Goal: Transaction & Acquisition: Purchase product/service

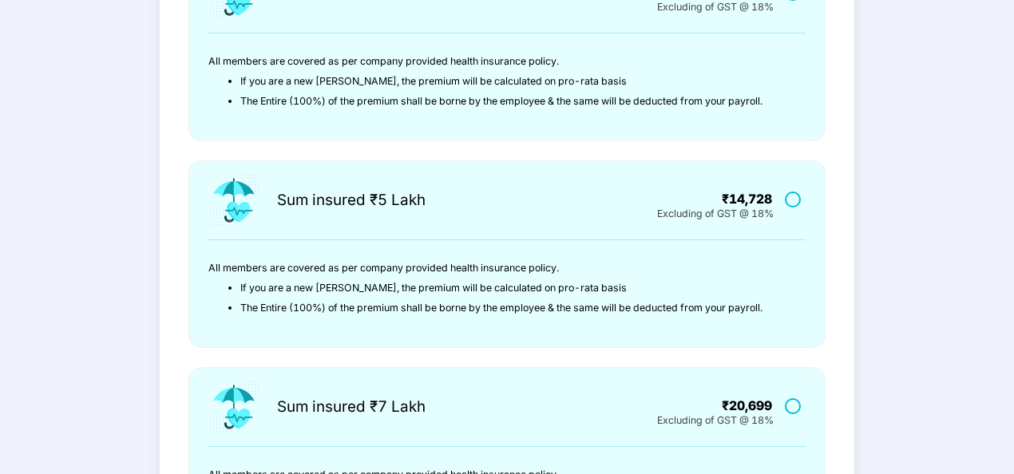
scroll to position [238, 0]
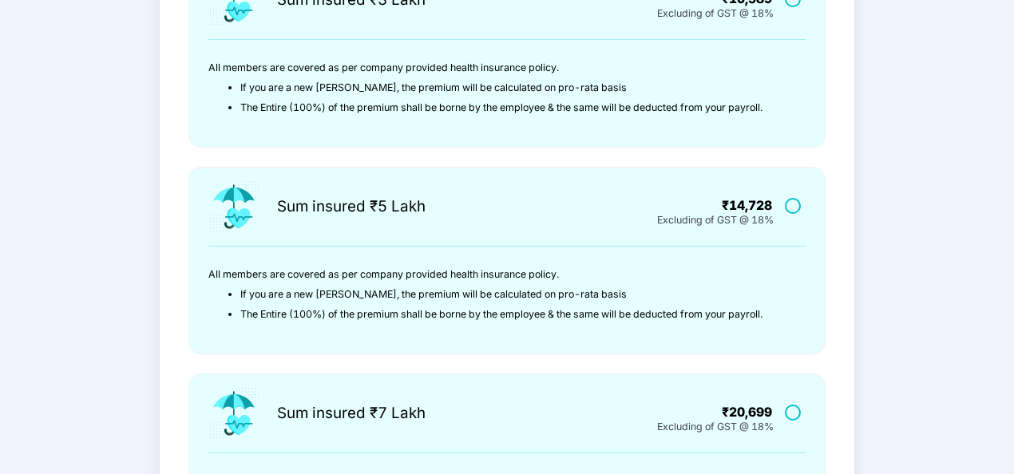
click at [794, 208] on label at bounding box center [795, 206] width 20 height 14
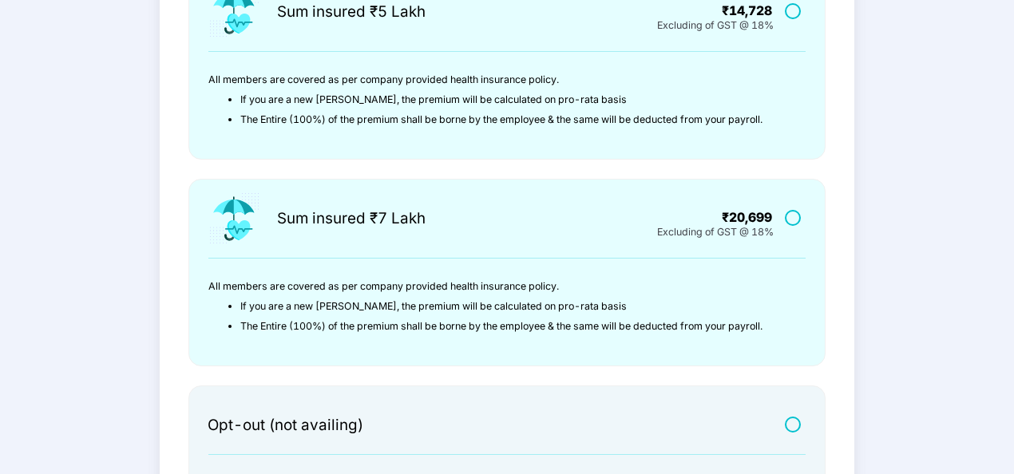
scroll to position [591, 0]
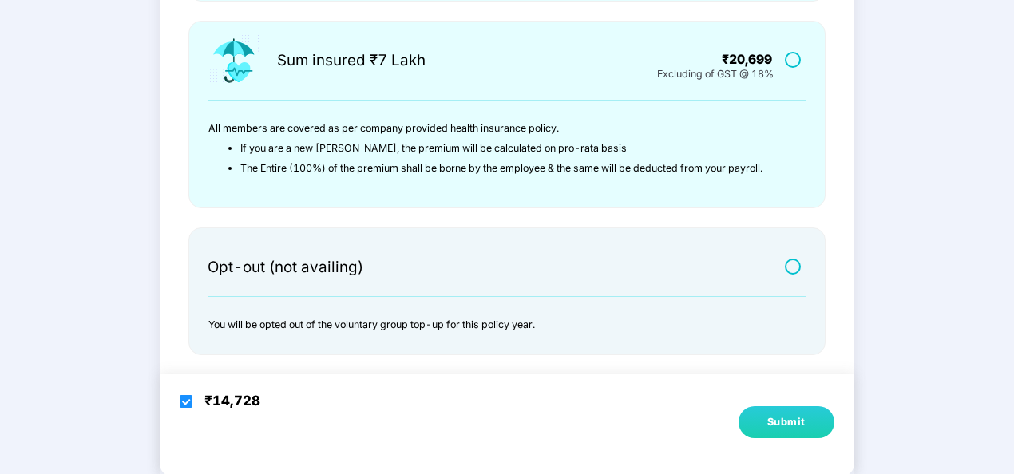
click at [782, 418] on div "Submit" at bounding box center [786, 422] width 38 height 16
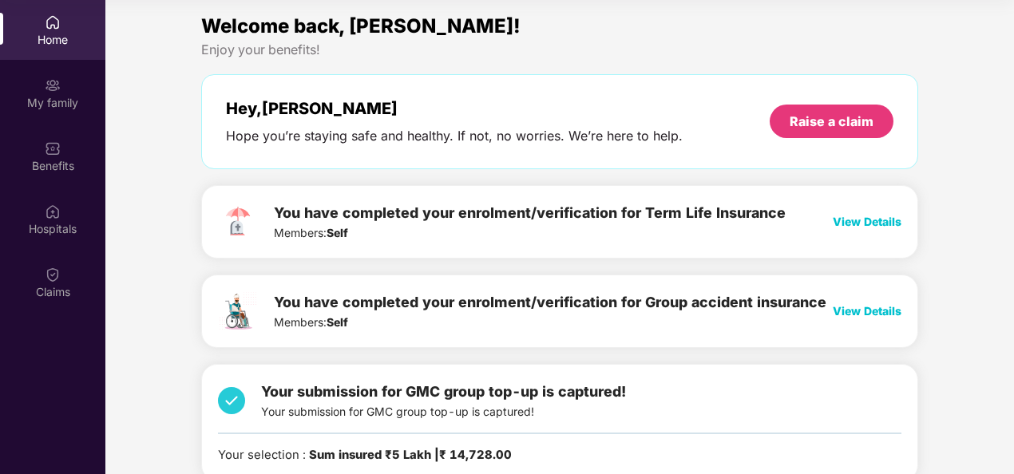
scroll to position [1, 0]
click at [858, 221] on span "View Details" at bounding box center [867, 223] width 69 height 14
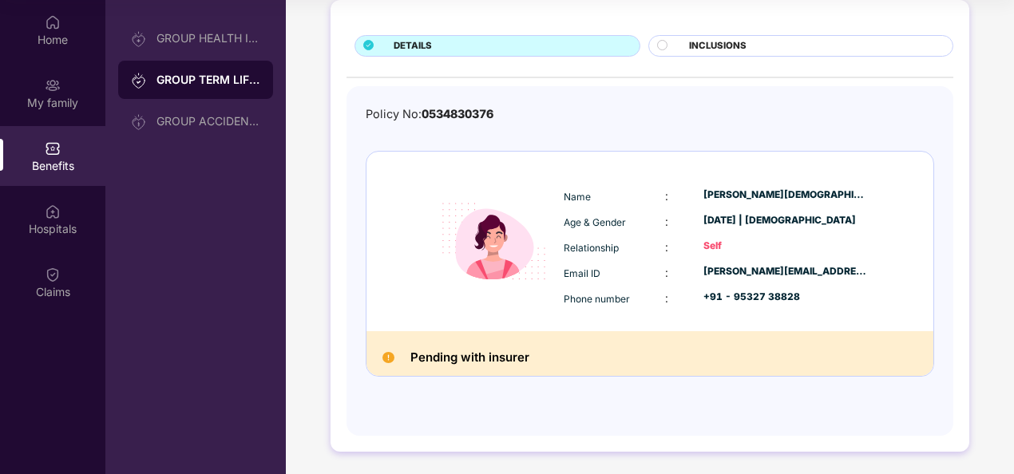
scroll to position [0, 0]
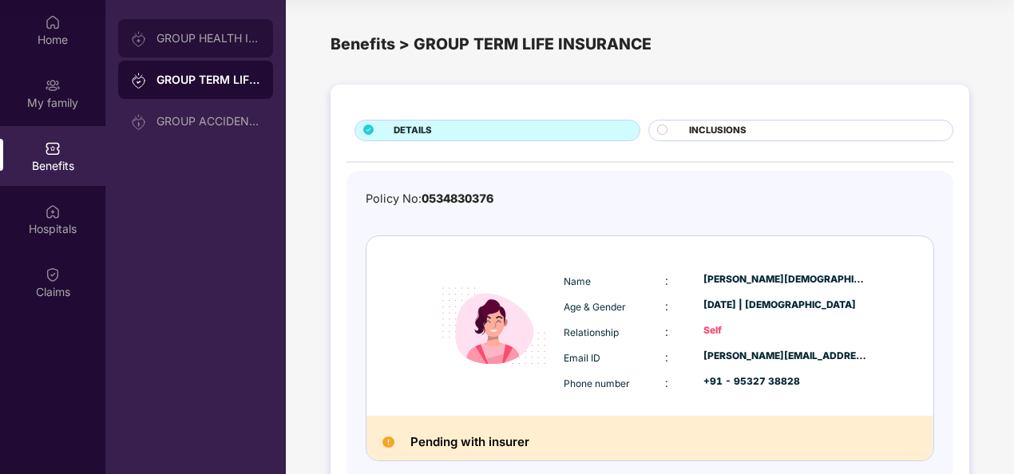
click at [200, 39] on div "GROUP HEALTH INSURANCE" at bounding box center [208, 38] width 104 height 13
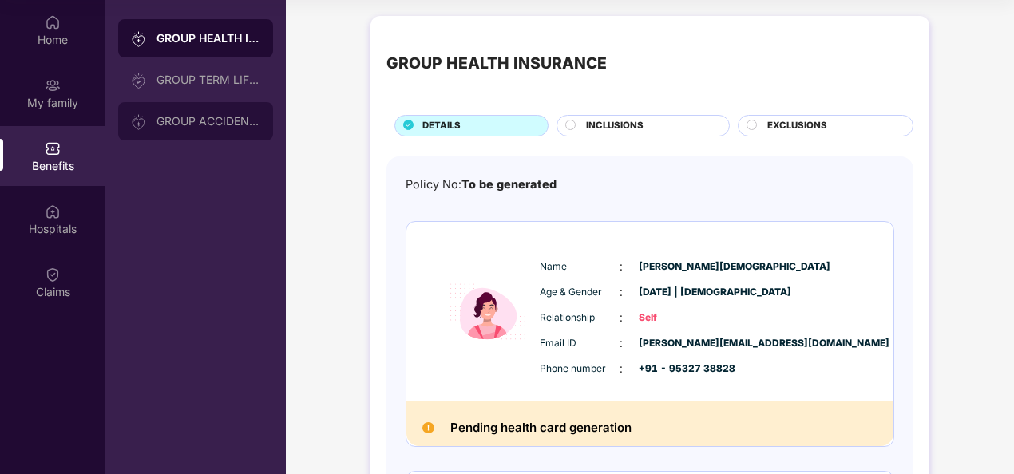
click at [211, 118] on div "GROUP ACCIDENTAL INSURANCE" at bounding box center [208, 121] width 104 height 13
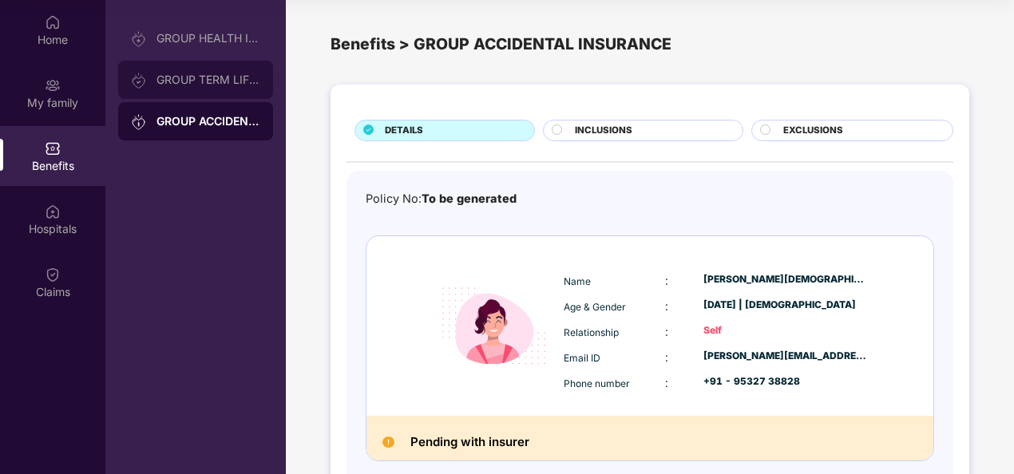
click at [219, 66] on div "GROUP TERM LIFE INSURANCE" at bounding box center [195, 80] width 155 height 38
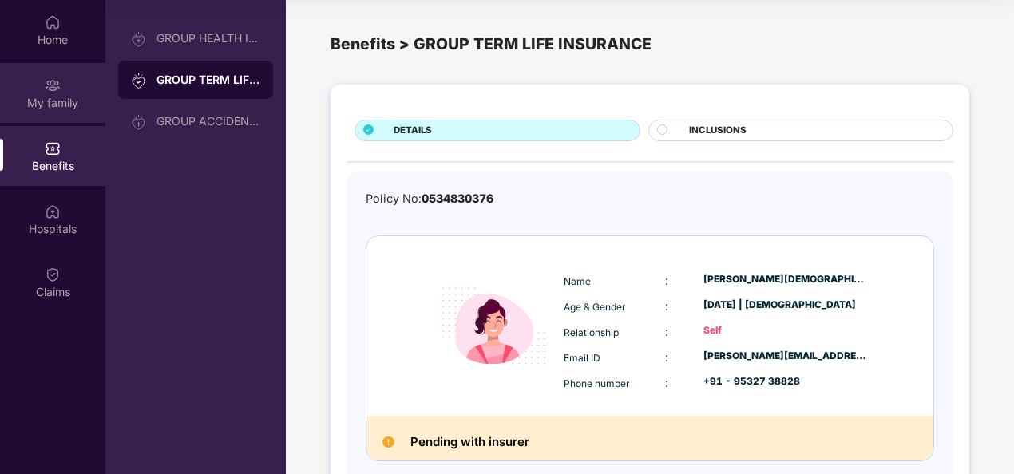
click at [48, 96] on div "My family" at bounding box center [52, 103] width 105 height 16
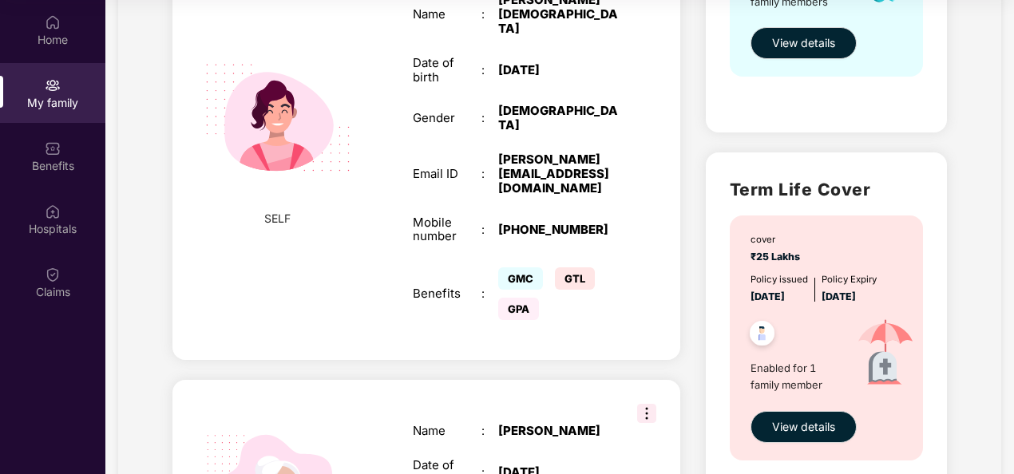
scroll to position [346, 0]
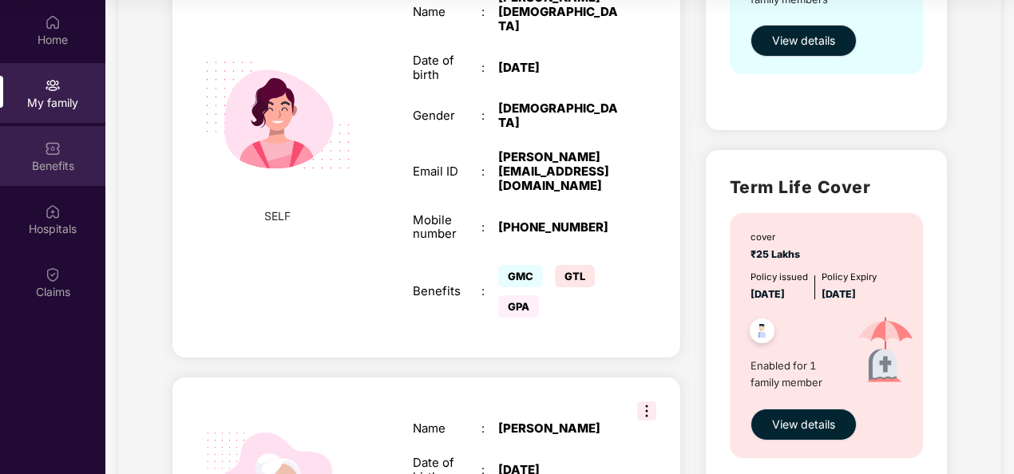
click at [40, 164] on div "Benefits" at bounding box center [52, 166] width 105 height 16
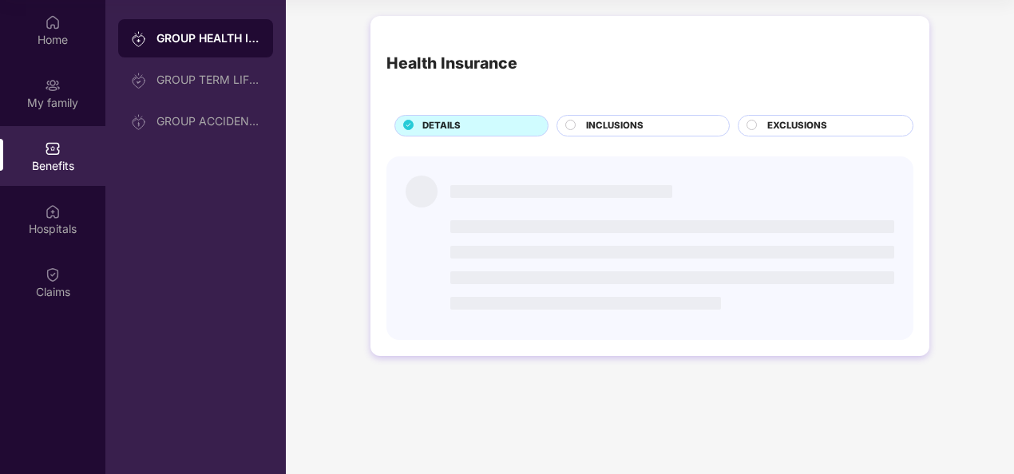
scroll to position [0, 0]
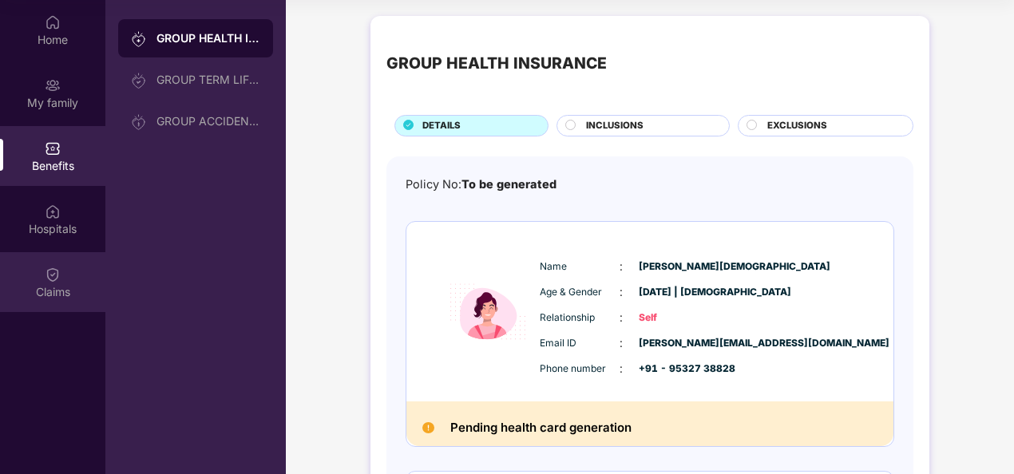
click at [45, 292] on div "Claims" at bounding box center [52, 292] width 105 height 16
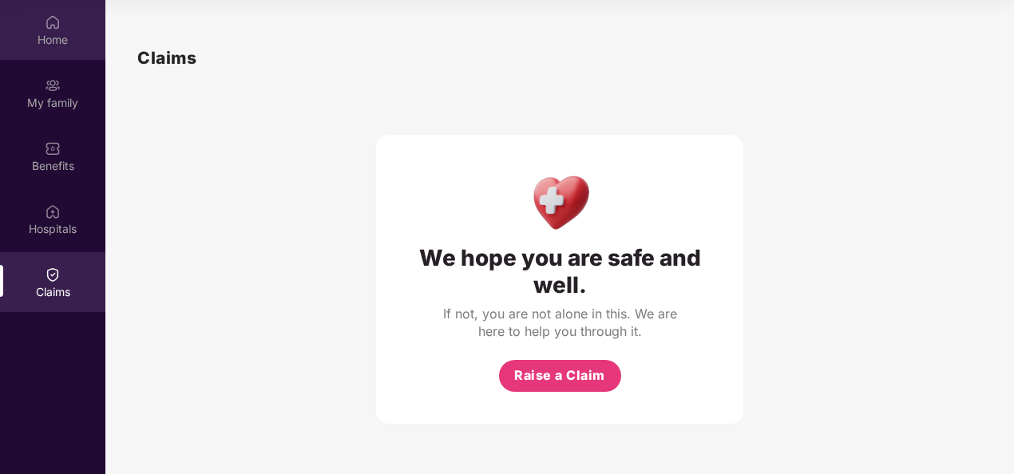
click at [50, 35] on div "Home" at bounding box center [52, 40] width 105 height 16
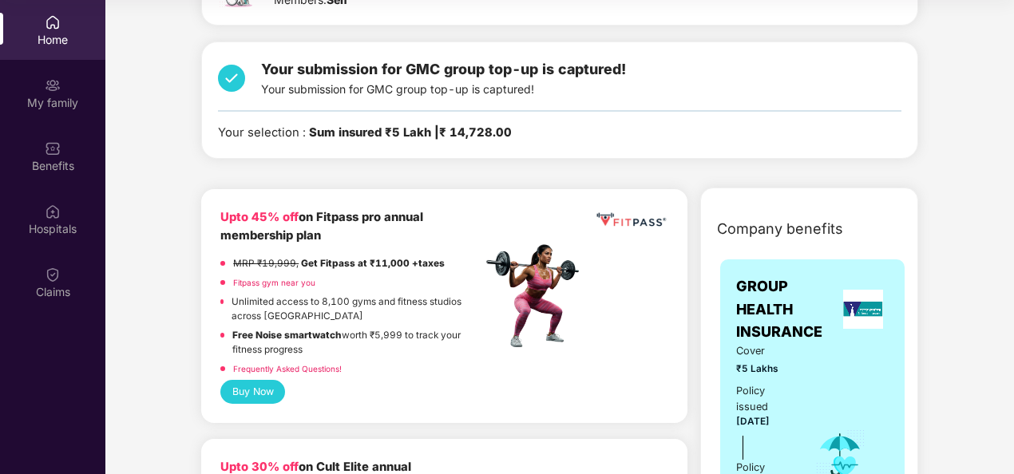
scroll to position [494, 0]
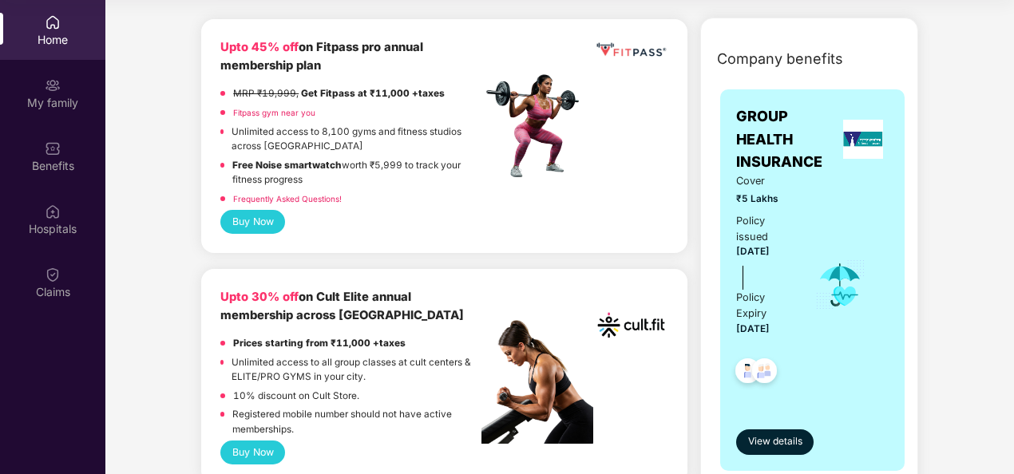
click at [263, 455] on button "Buy Now" at bounding box center [252, 452] width 65 height 23
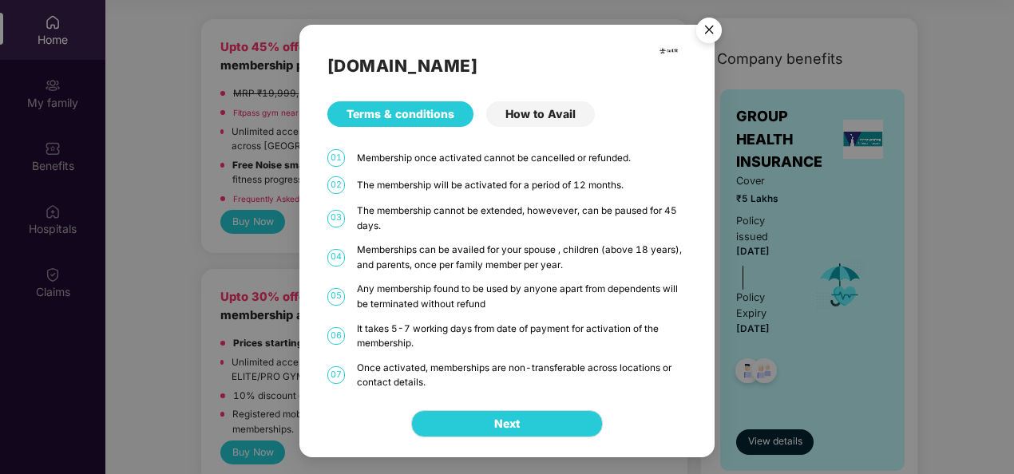
click at [545, 106] on div "How to Avail" at bounding box center [540, 114] width 109 height 26
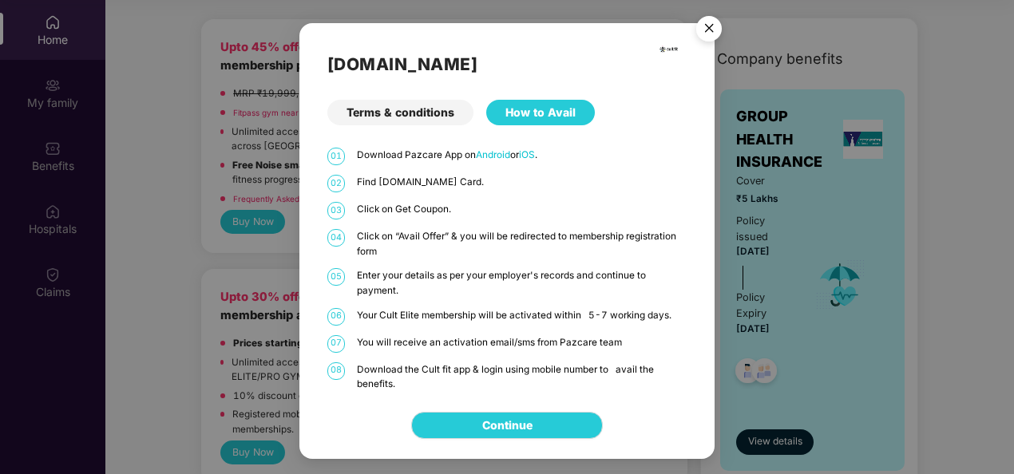
click at [440, 114] on div "Terms & conditions" at bounding box center [400, 113] width 146 height 26
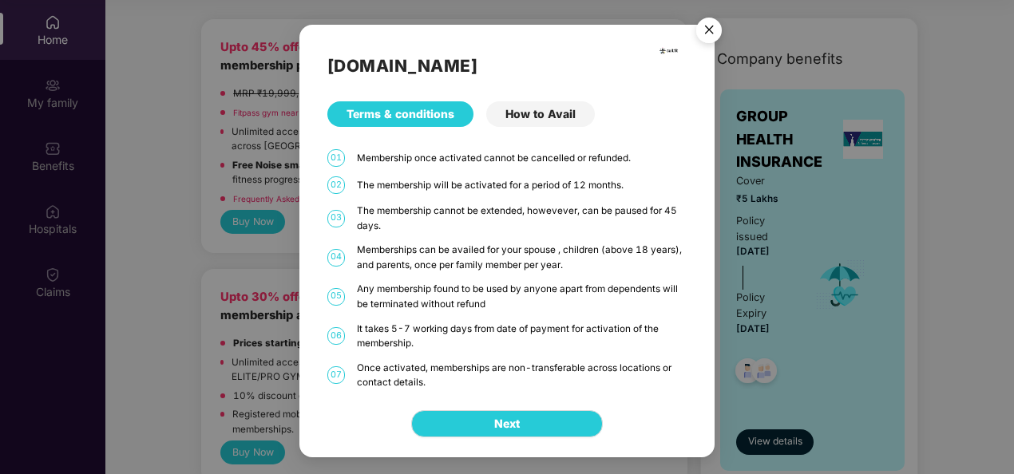
click at [708, 30] on img "Close" at bounding box center [709, 32] width 45 height 45
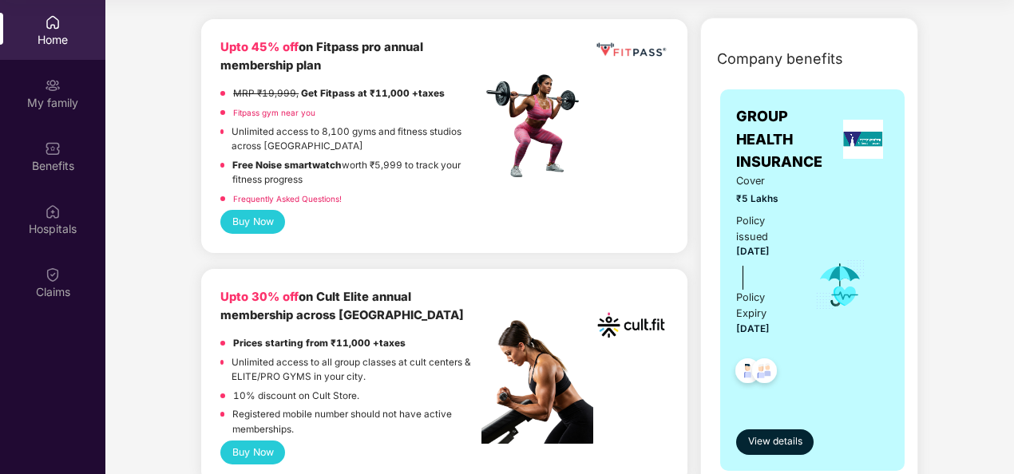
scroll to position [551, 0]
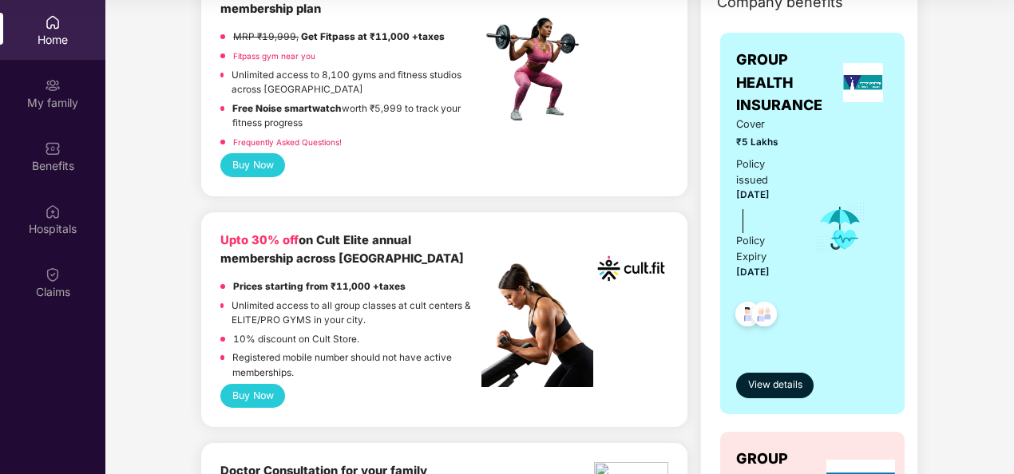
click at [249, 394] on button "Buy Now" at bounding box center [252, 395] width 65 height 23
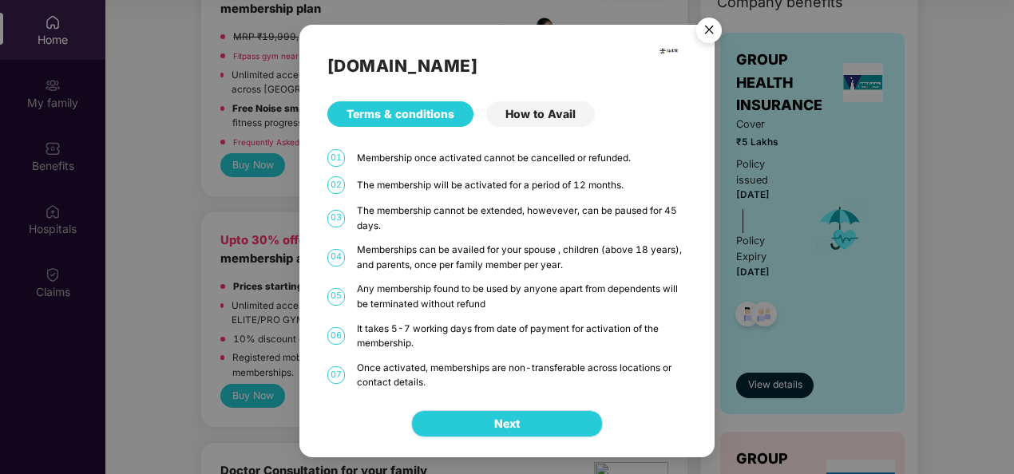
click at [496, 423] on span "Next" at bounding box center [507, 424] width 26 height 18
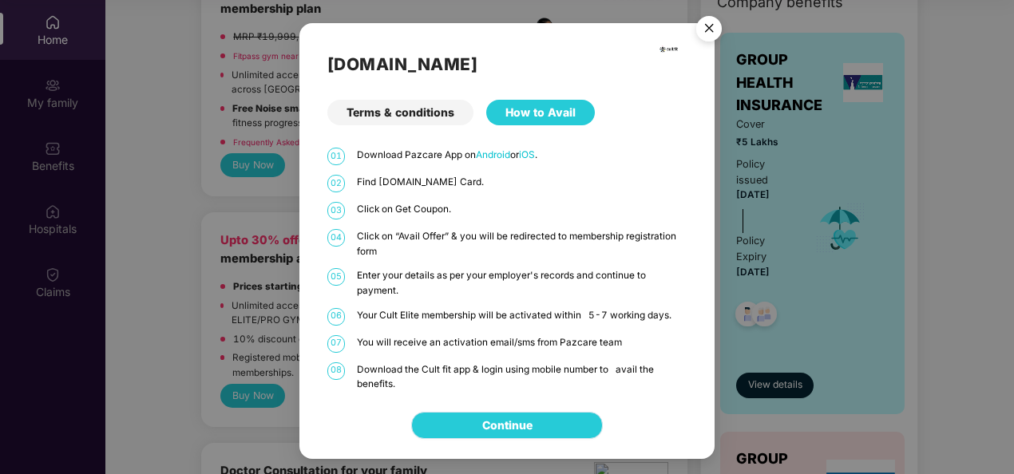
click at [496, 423] on link "Continue" at bounding box center [507, 426] width 50 height 18
click at [707, 21] on img "Close" at bounding box center [709, 31] width 45 height 45
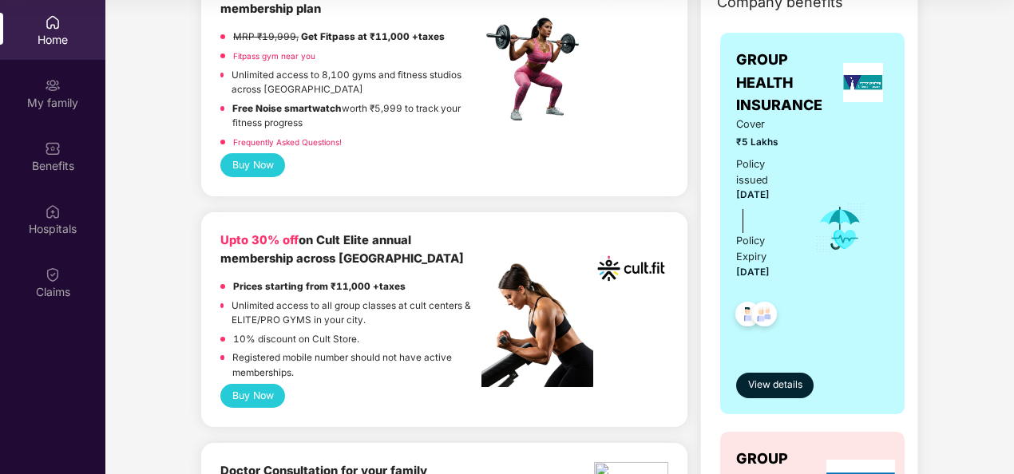
click at [240, 391] on button "Buy Now" at bounding box center [252, 395] width 65 height 23
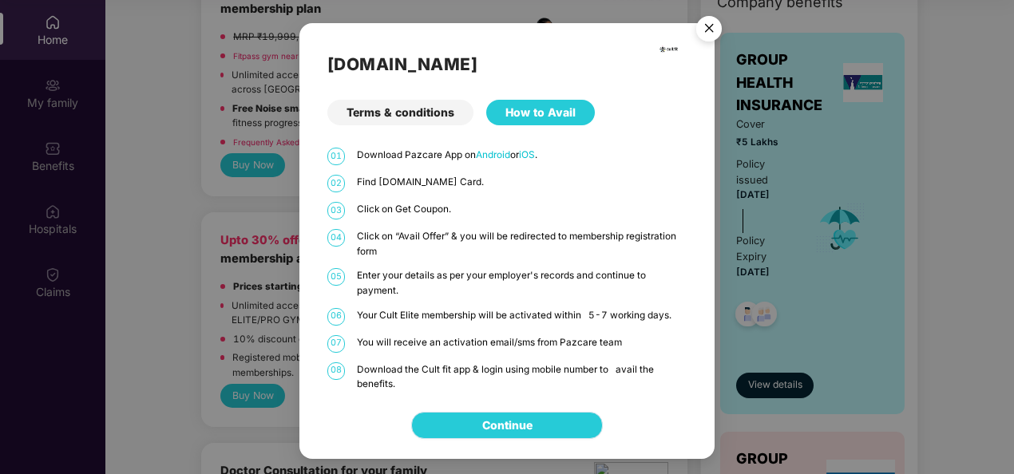
click at [522, 423] on link "Continue" at bounding box center [507, 426] width 50 height 18
click at [441, 123] on div "Terms & conditions" at bounding box center [400, 113] width 146 height 26
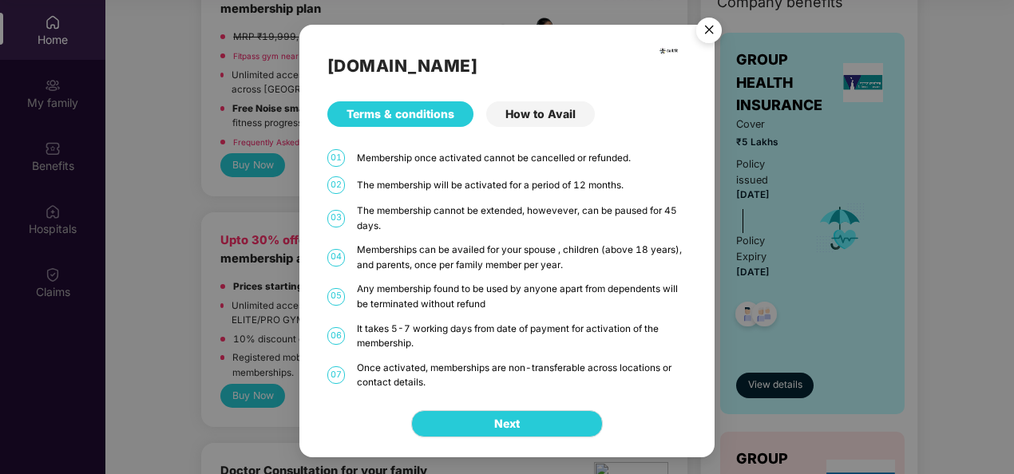
click at [713, 37] on img "Close" at bounding box center [709, 32] width 45 height 45
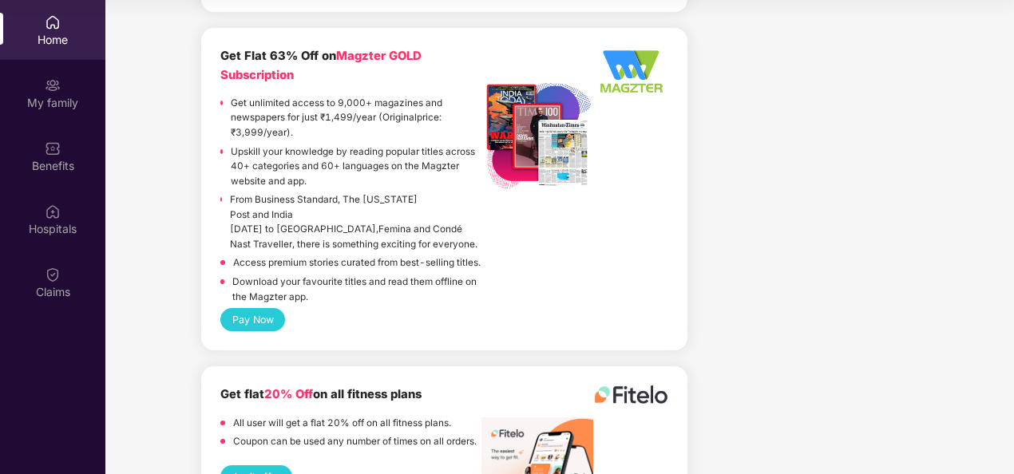
scroll to position [3874, 0]
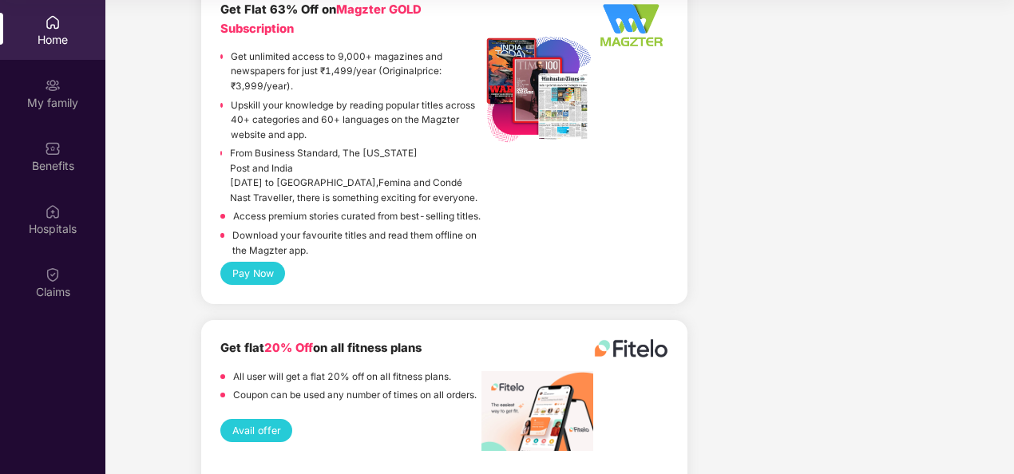
click at [260, 419] on button "Avail offer" at bounding box center [256, 430] width 72 height 23
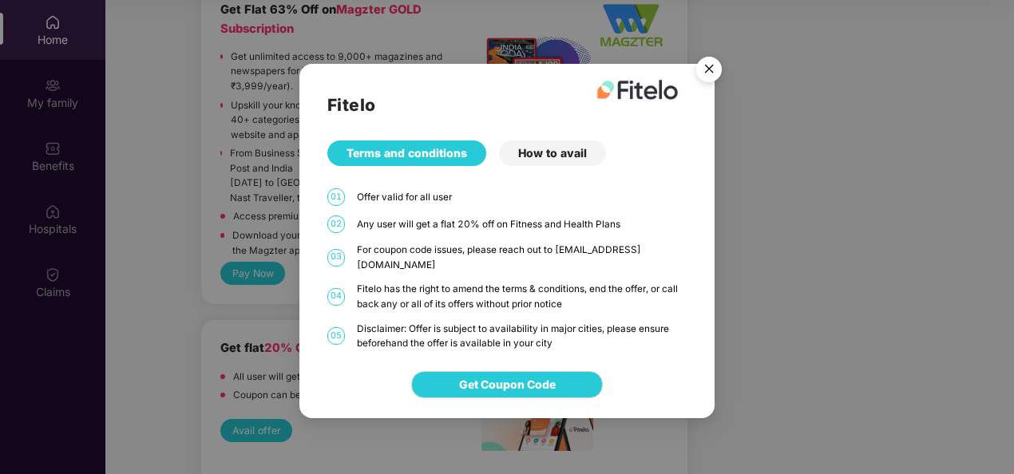
click at [562, 165] on div "How to avail" at bounding box center [552, 154] width 107 height 26
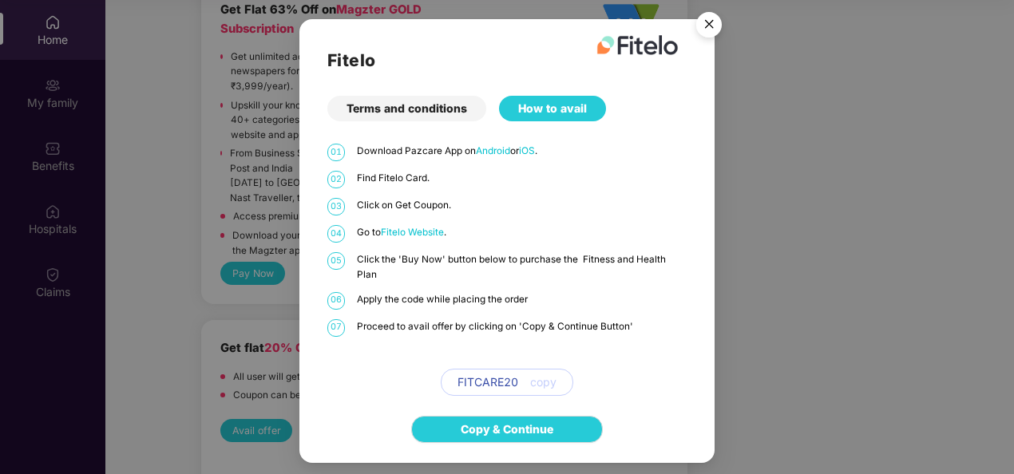
click at [450, 117] on div "Terms and conditions" at bounding box center [406, 109] width 159 height 26
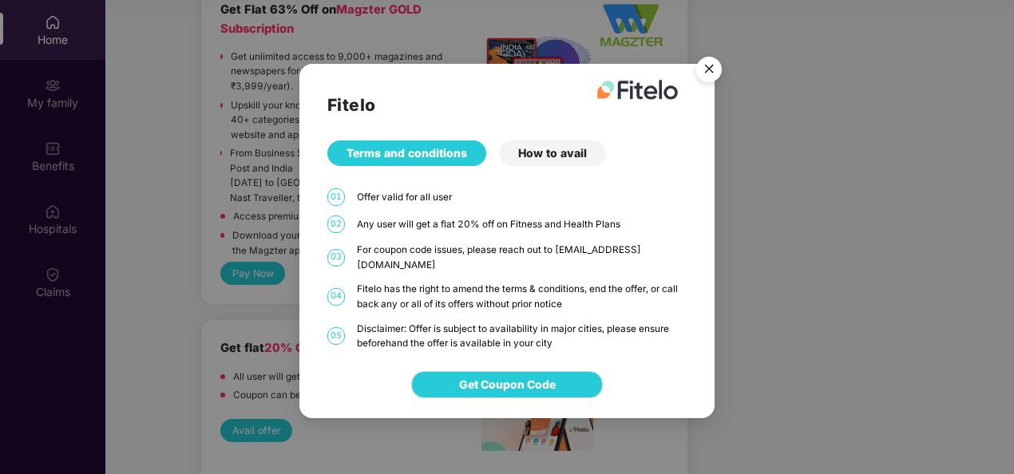
click at [711, 78] on img "Close" at bounding box center [709, 72] width 45 height 45
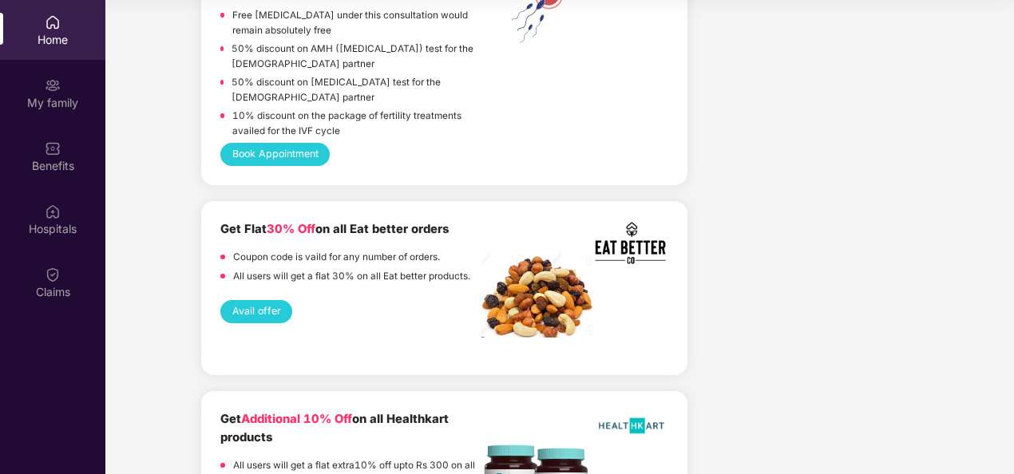
scroll to position [2996, 0]
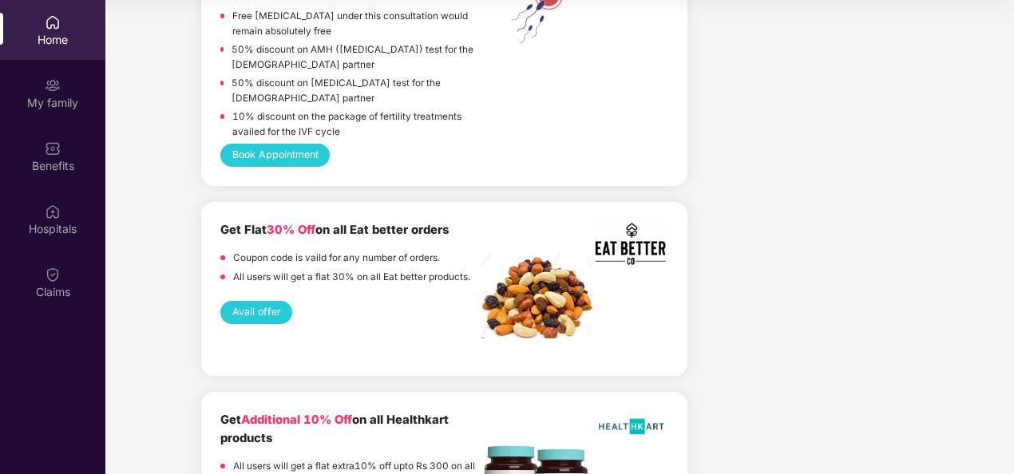
click at [252, 315] on button "Avail offer" at bounding box center [256, 312] width 72 height 23
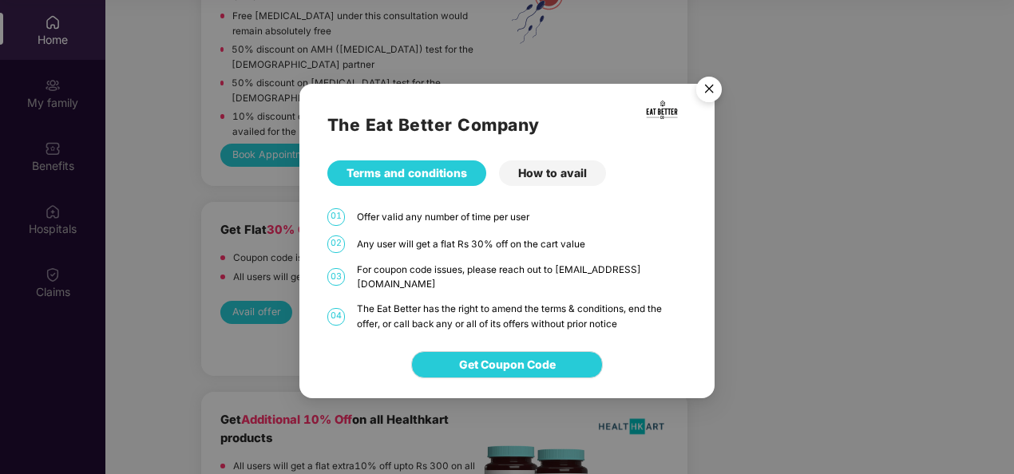
click at [550, 186] on div "How to avail" at bounding box center [552, 173] width 107 height 26
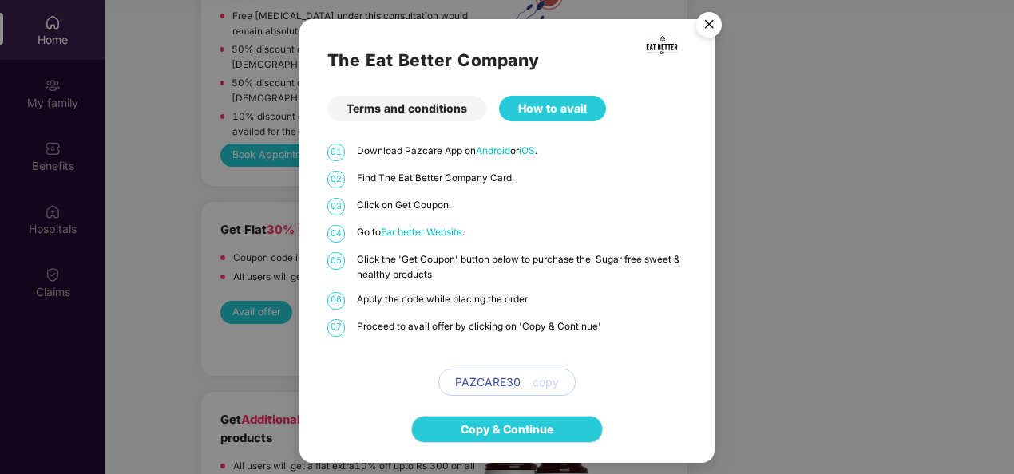
click at [719, 24] on img "Close" at bounding box center [709, 27] width 45 height 45
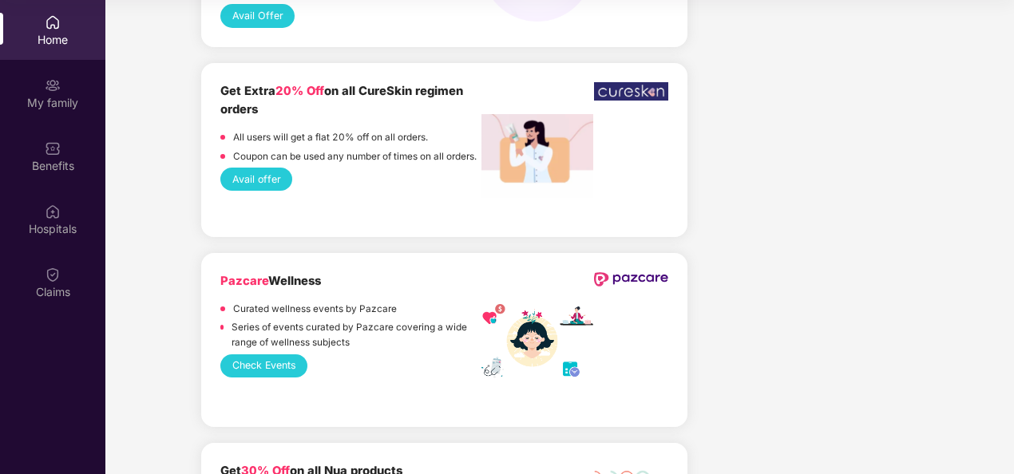
scroll to position [1864, 0]
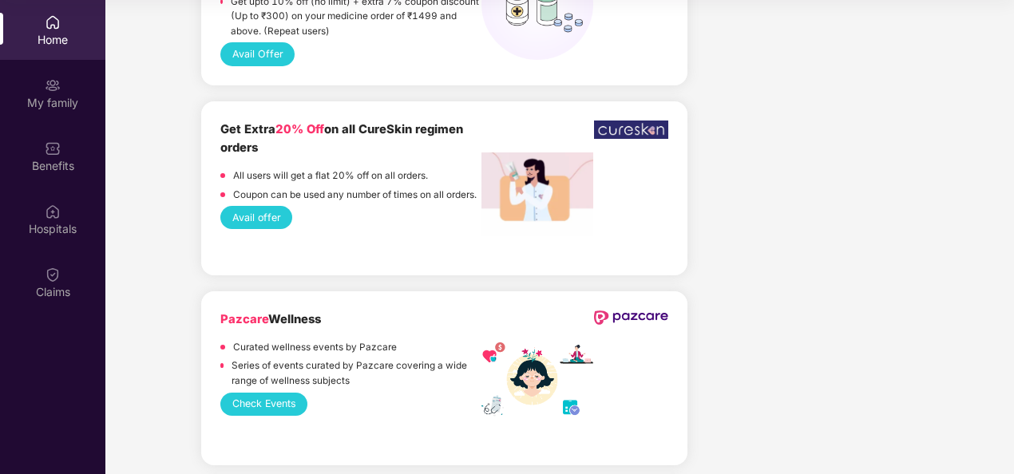
click at [260, 226] on button "Avail offer" at bounding box center [256, 217] width 72 height 23
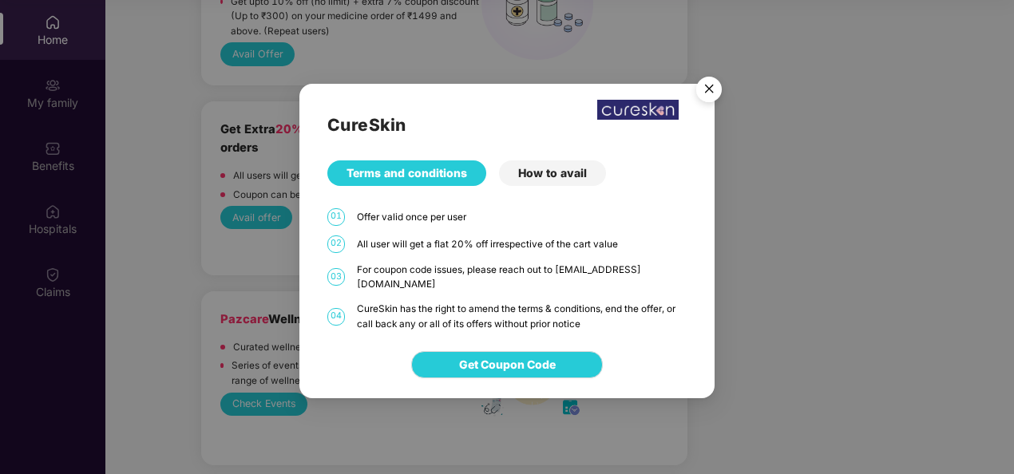
click at [568, 182] on div "How to avail" at bounding box center [552, 173] width 107 height 26
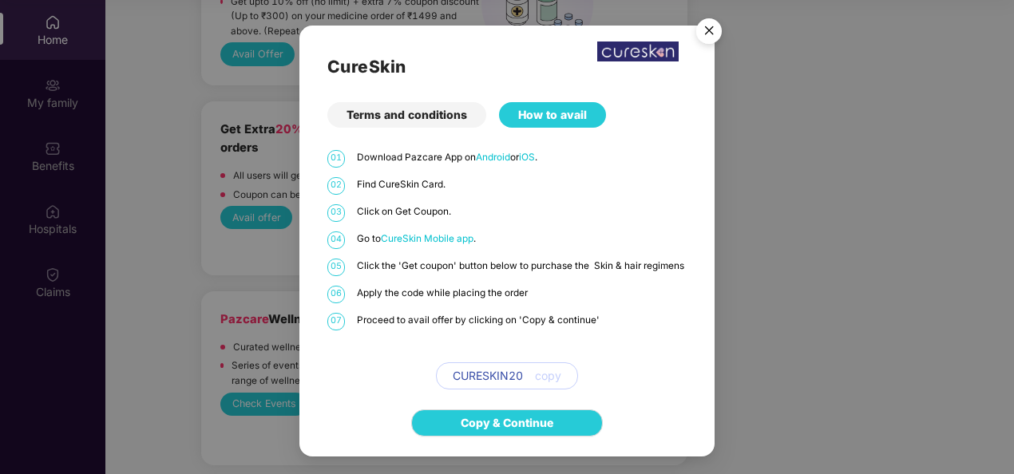
click at [810, 206] on div "CureSkin Terms and conditions How to avail 01 Download Pazcare App on Android o…" at bounding box center [507, 237] width 1014 height 474
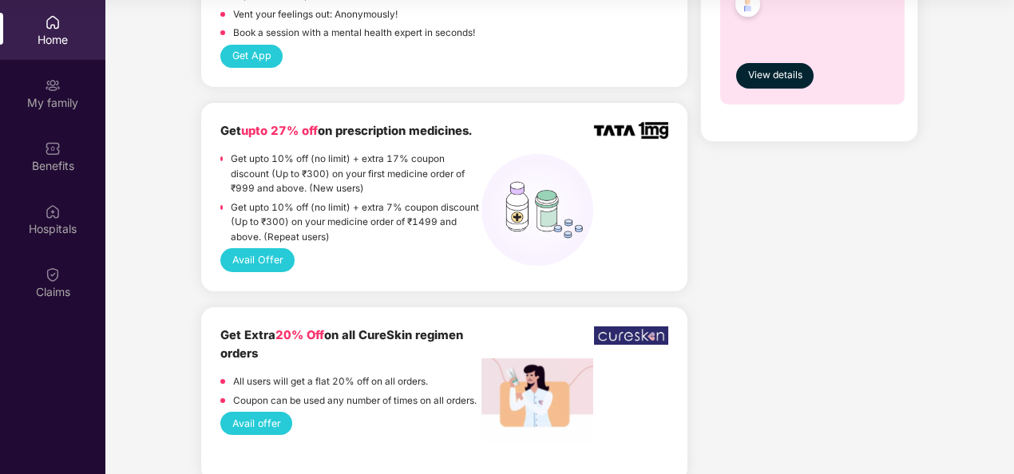
scroll to position [1659, 0]
